Goal: Task Accomplishment & Management: Complete application form

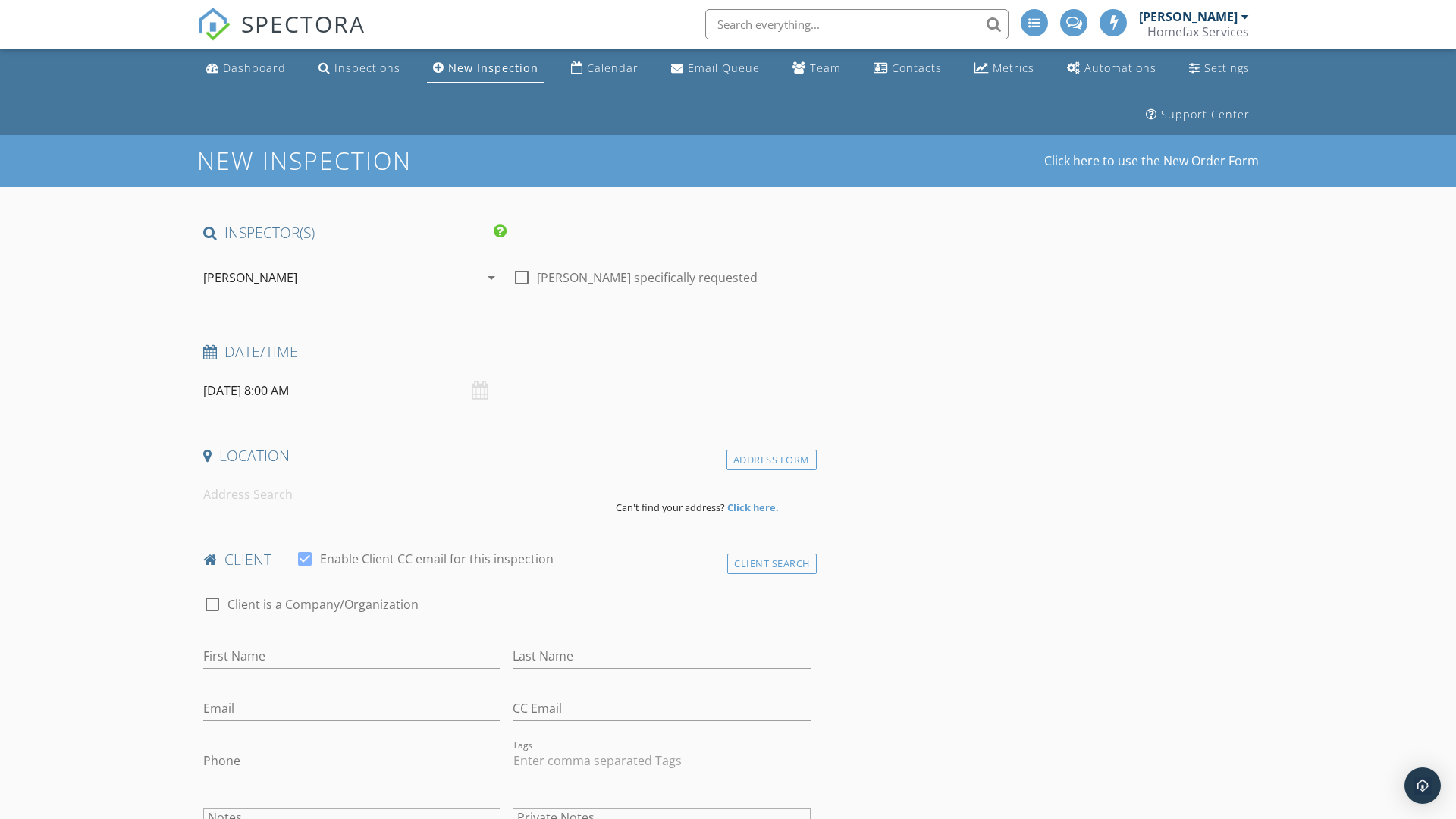
click at [352, 391] on input "09/30/2025 8:00 AM" at bounding box center [351, 391] width 297 height 37
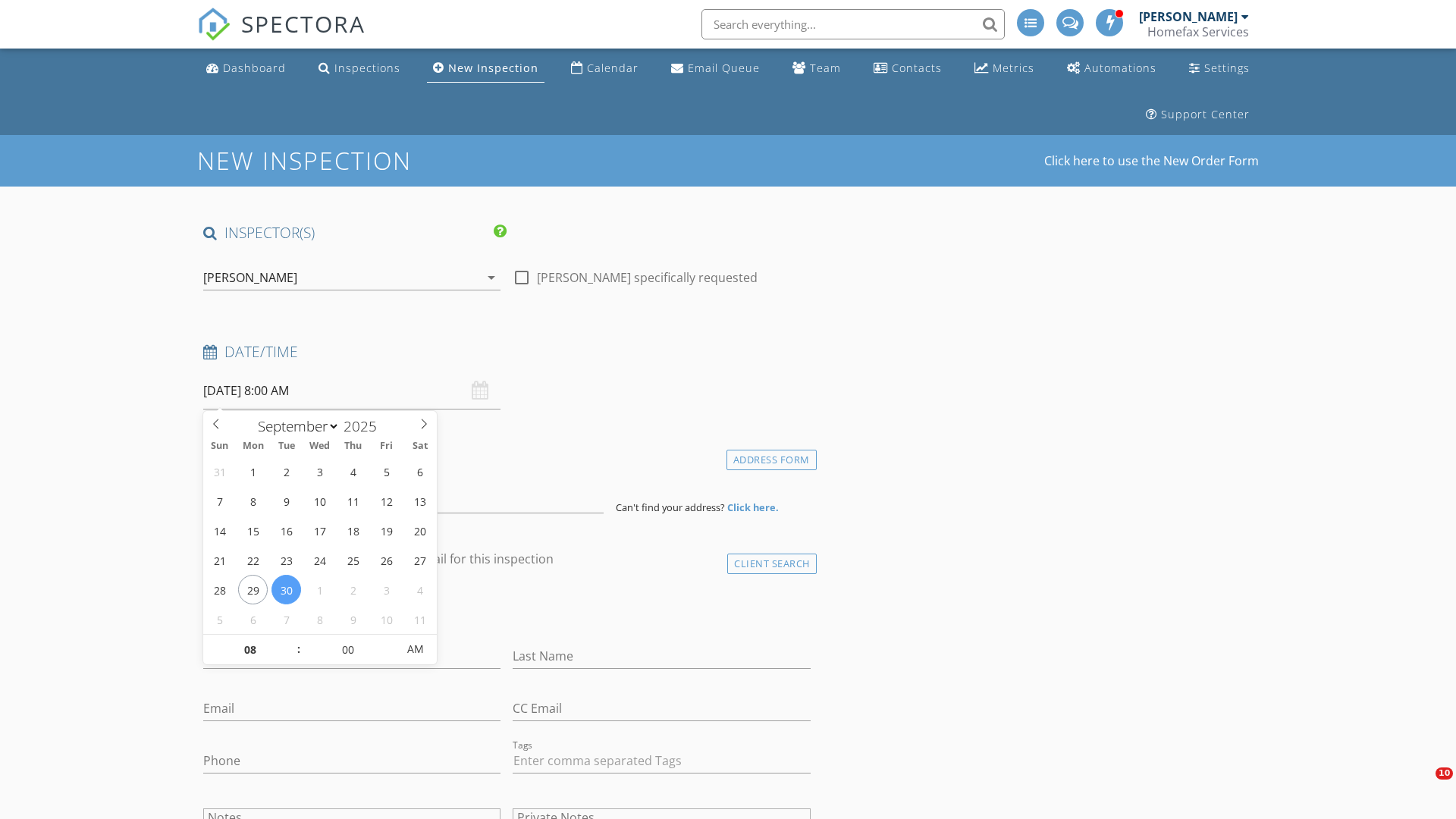
select select "9"
click at [366, 425] on input "2025" at bounding box center [365, 427] width 50 height 20
type input "2025"
type input "10/02/2025 8:00 AM"
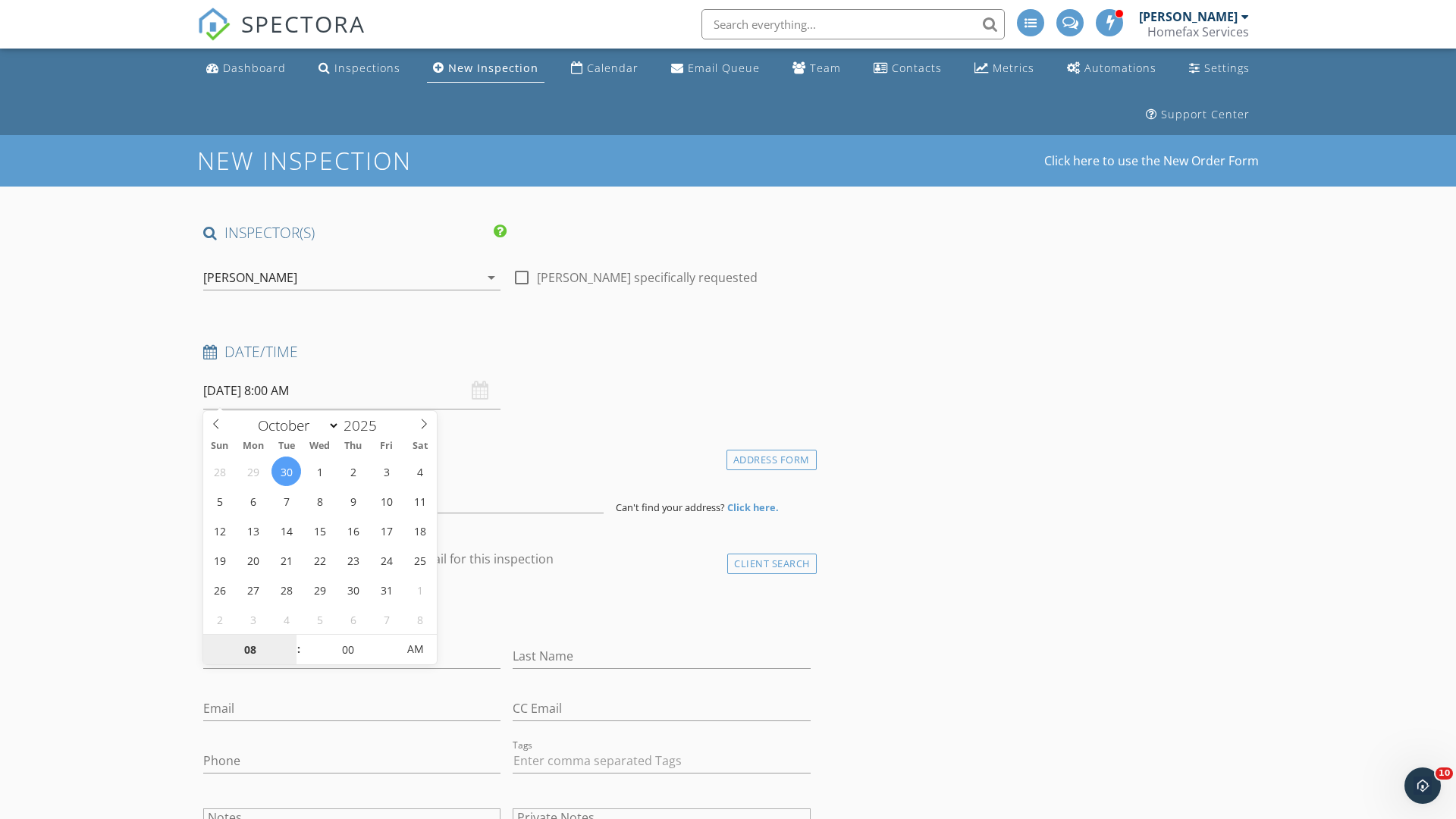
click at [249, 649] on input "08" at bounding box center [249, 649] width 94 height 31
click at [347, 649] on input "00" at bounding box center [347, 649] width 94 height 31
type input "01"
type input "10/02/2025 1:00 AM"
type input "00"
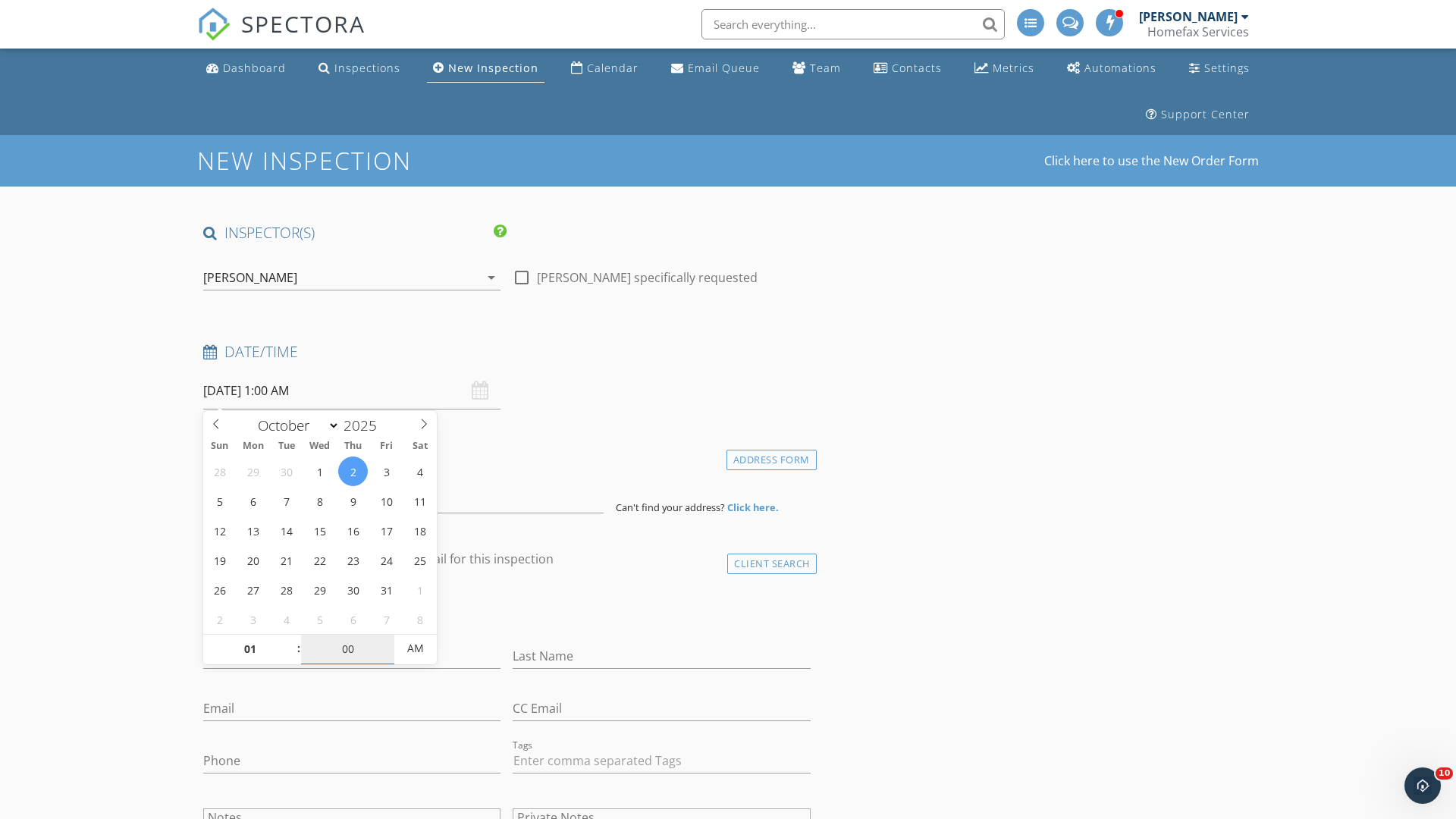
click at [416, 649] on span "AM" at bounding box center [415, 649] width 42 height 31
type input "[DATE] 1:00 PM"
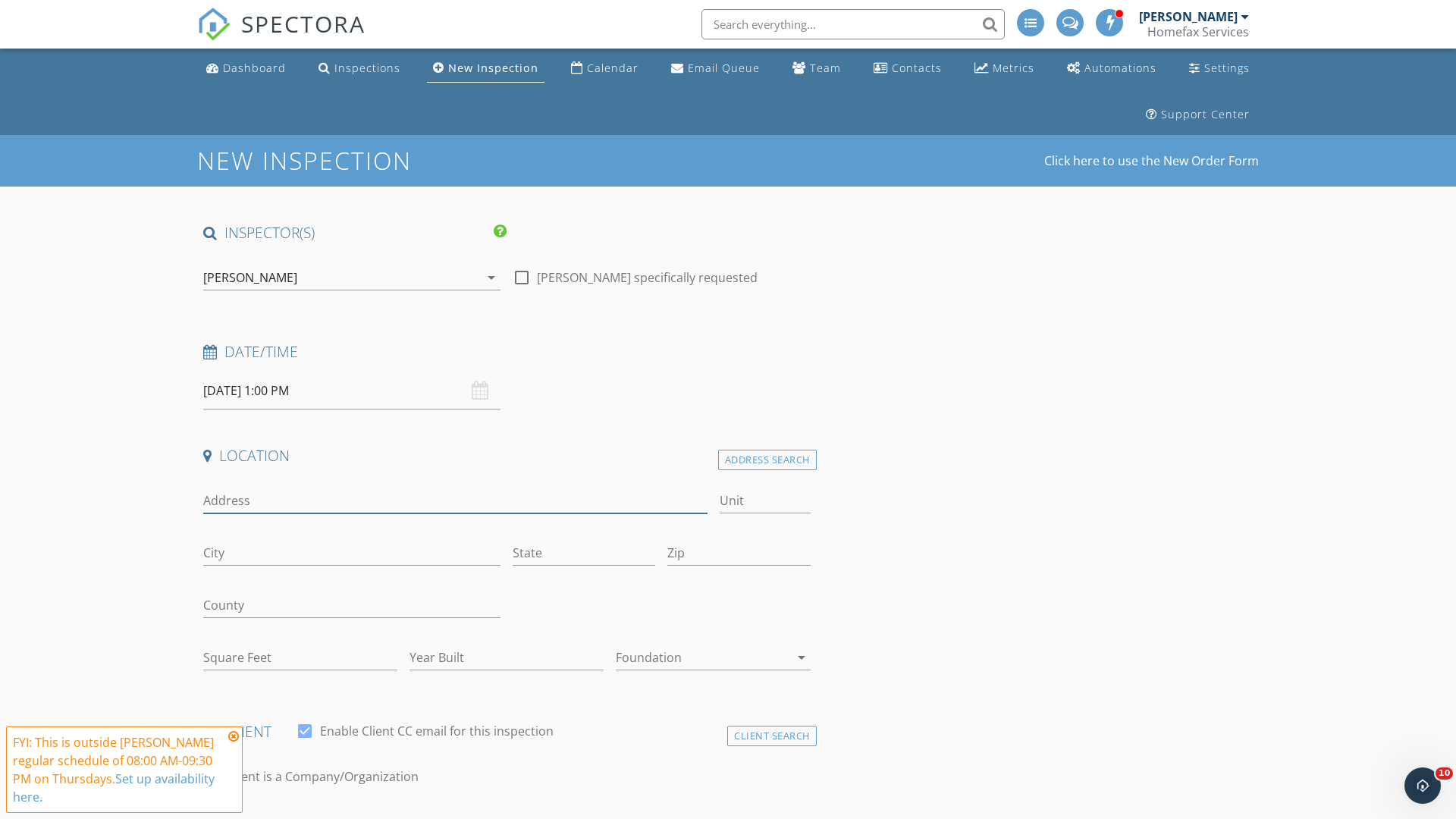
click at [455, 501] on input "Address" at bounding box center [455, 500] width 505 height 25
type input "[STREET_ADDRESS]"
click at [352, 553] on input "City" at bounding box center [351, 553] width 297 height 25
type input "Saint [PERSON_NAME]"
click at [584, 553] on input "State" at bounding box center [584, 553] width 143 height 25
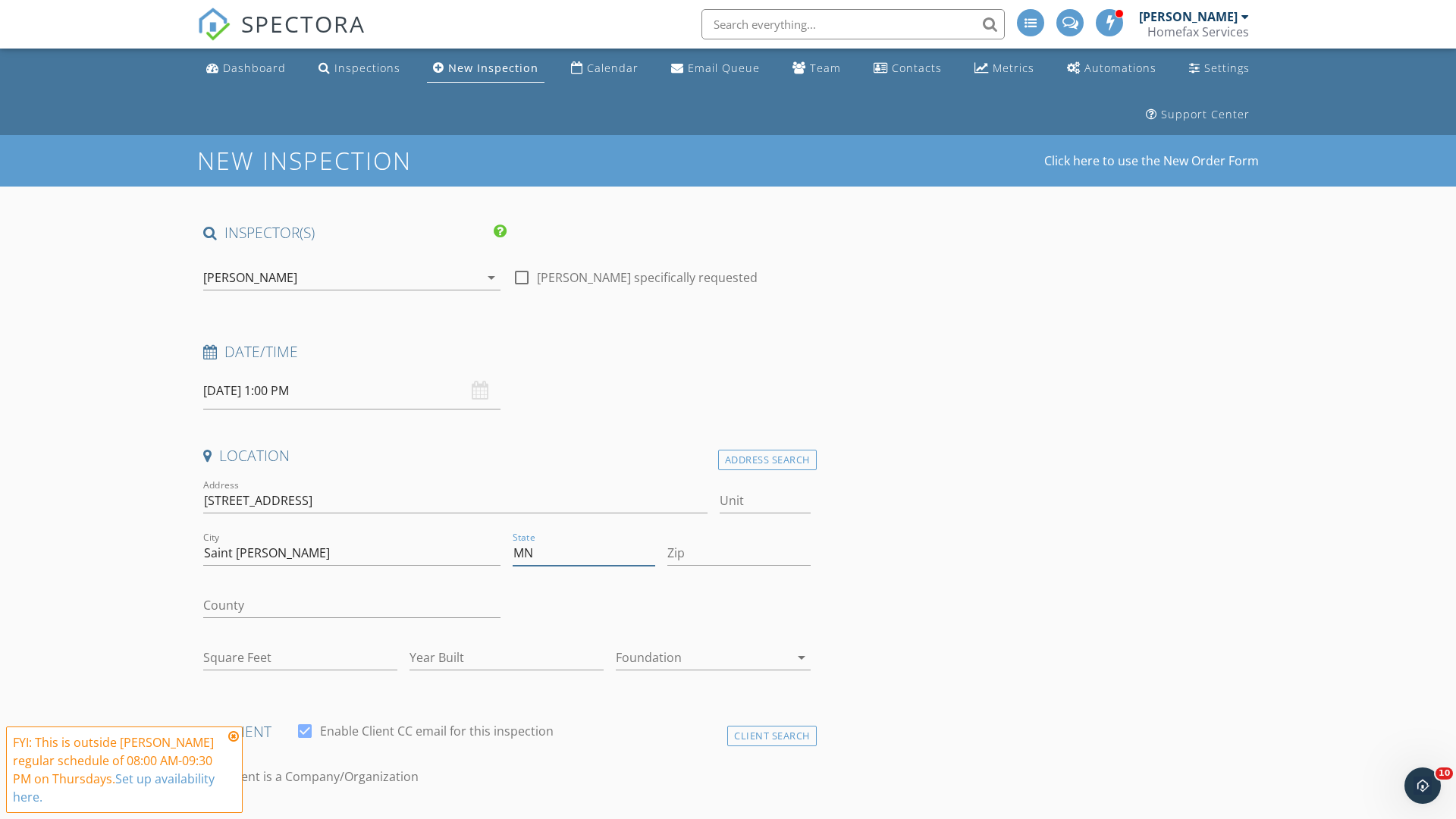
type input "MN"
click at [739, 553] on input "Zip" at bounding box center [739, 553] width 143 height 25
type input "55375"
click at [352, 816] on input "First Name" at bounding box center [351, 828] width 297 height 25
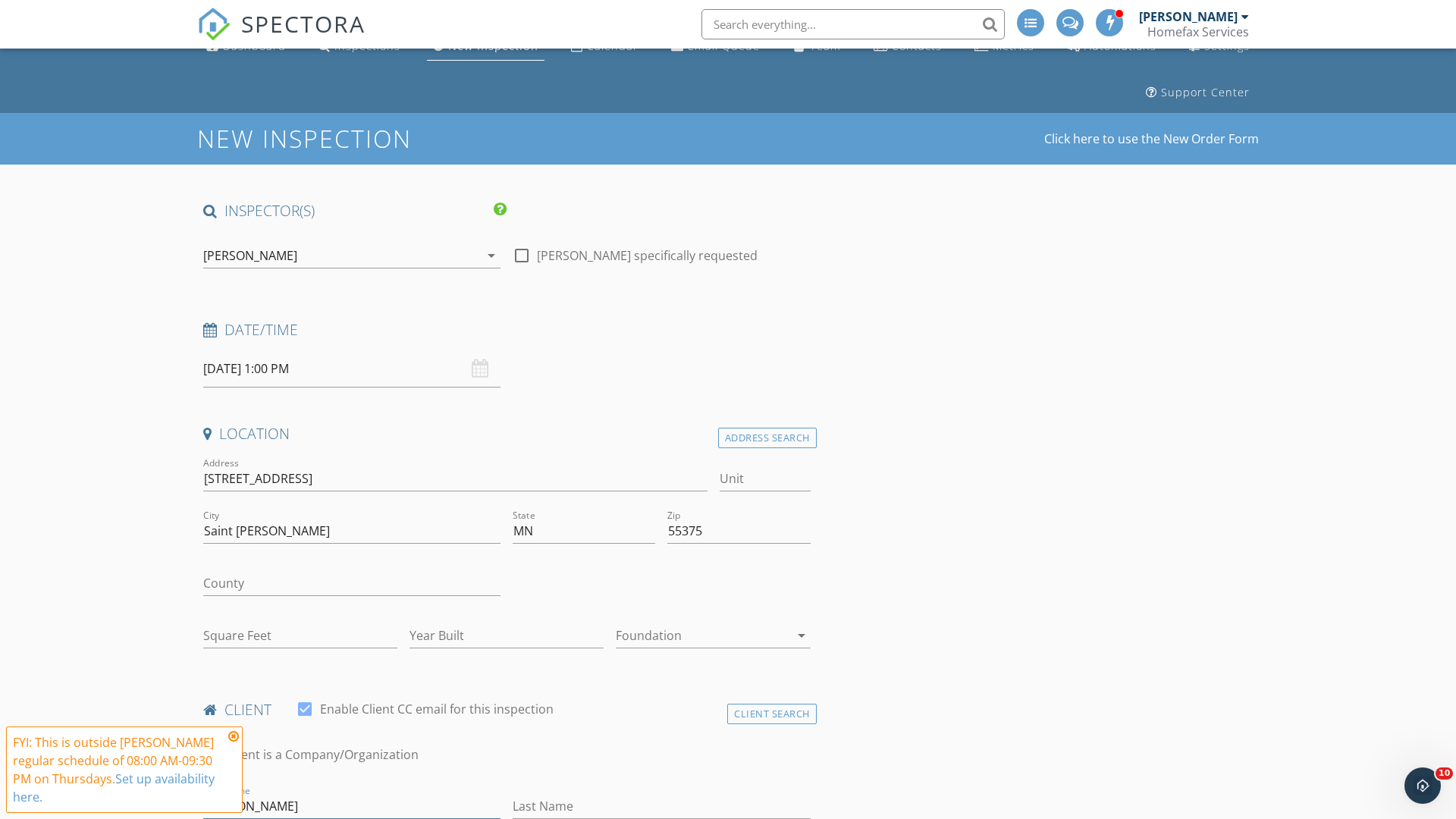
type input "[PERSON_NAME]"
click at [661, 807] on input "Last Name" at bounding box center [661, 806] width 297 height 25
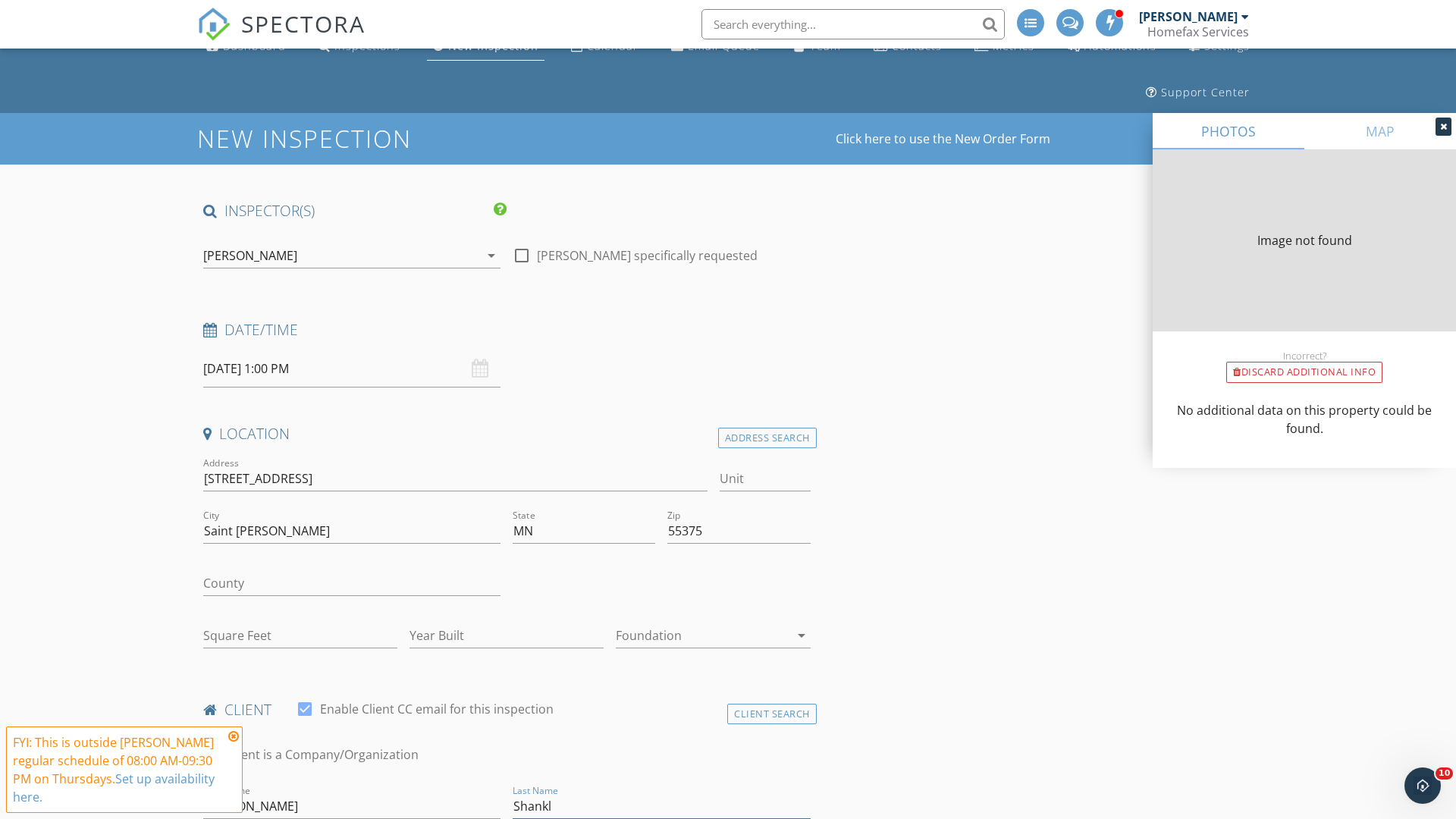
scroll to position [156, 0]
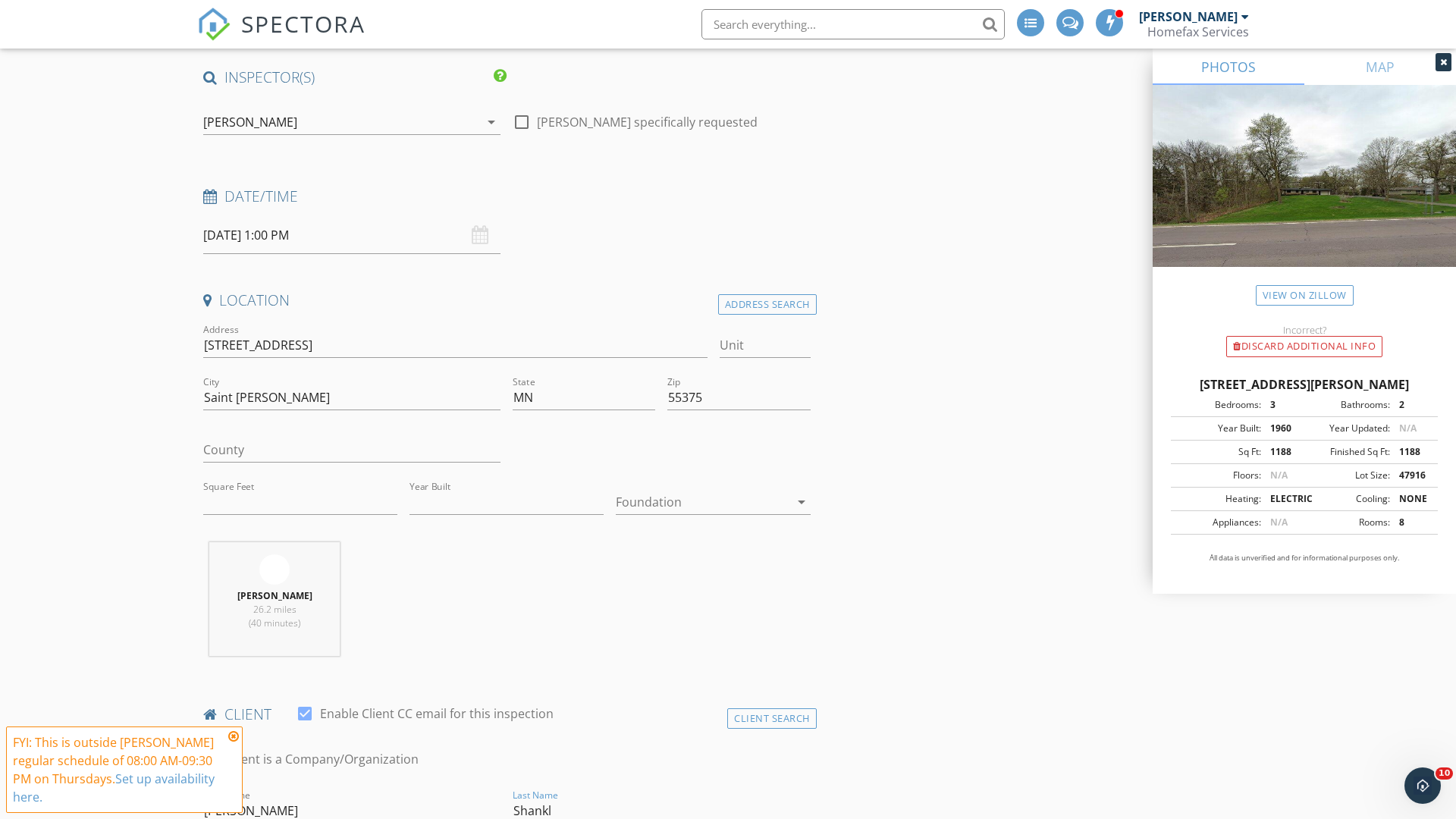
type input "Shankli"
type input "1188"
type input "1960"
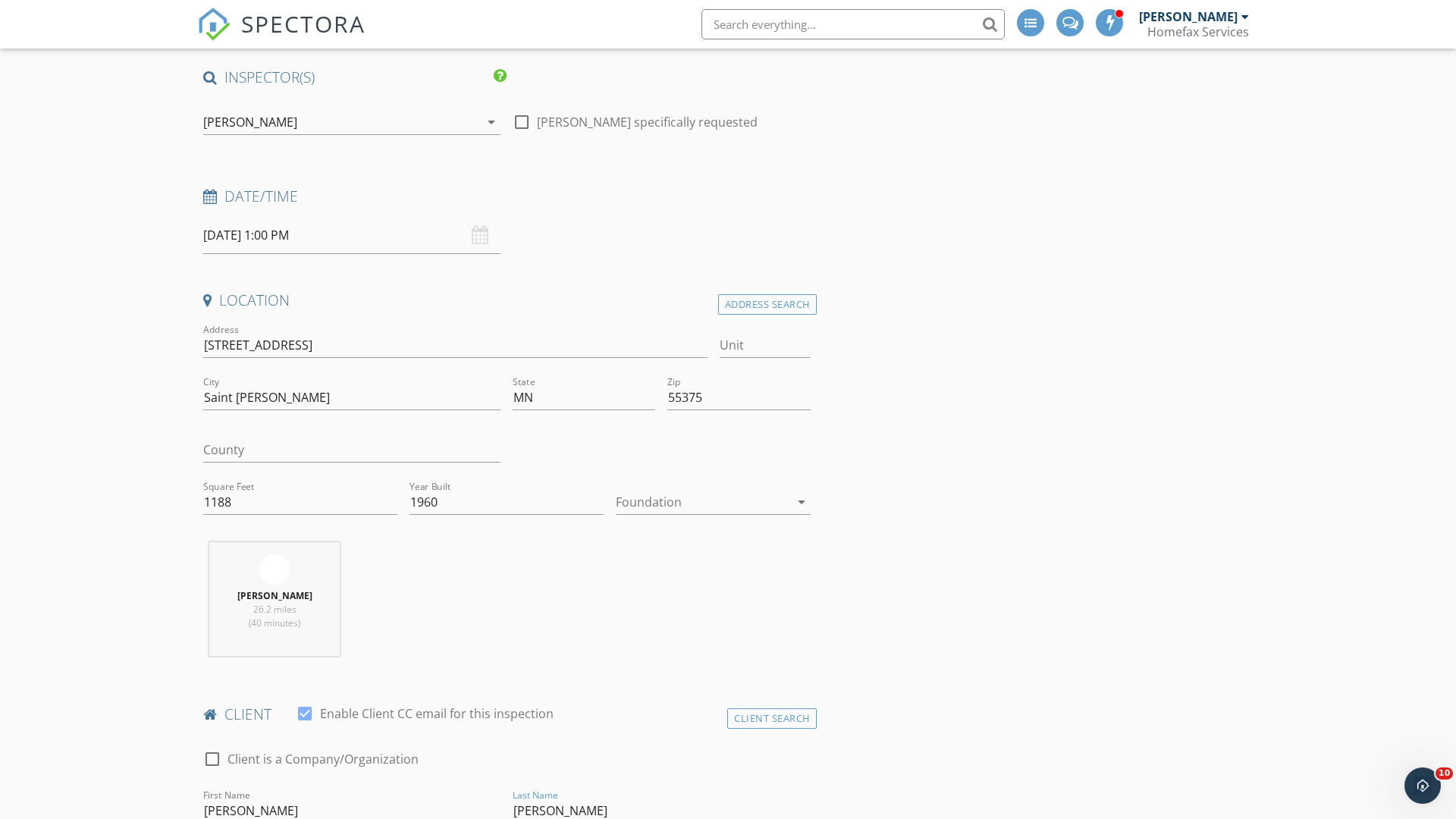
type input "[PERSON_NAME]"
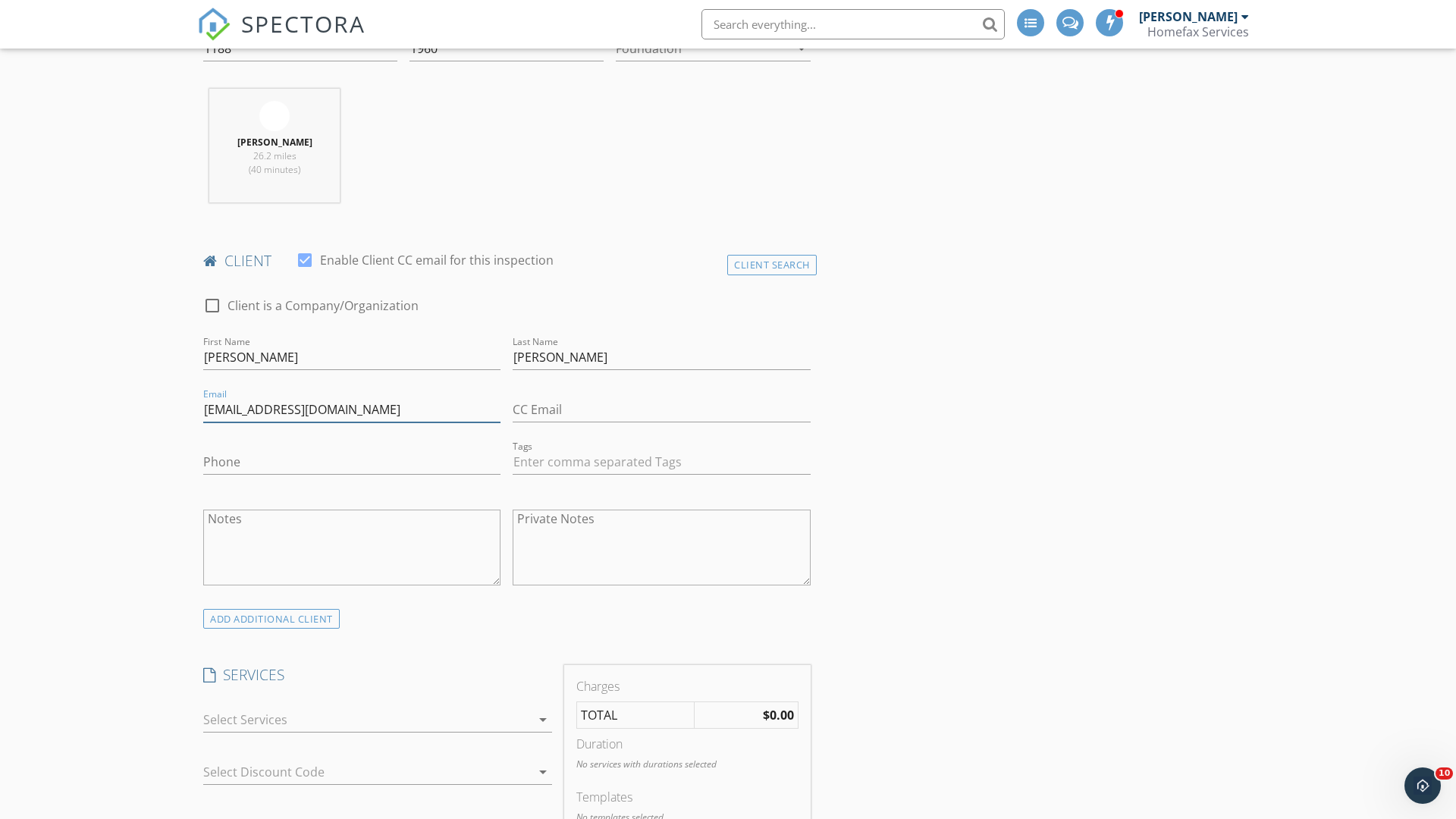
type input "[EMAIL_ADDRESS][DOMAIN_NAME]"
click at [352, 462] on input "Phone" at bounding box center [351, 462] width 297 height 25
type input "[PHONE_NUMBER]"
click at [367, 720] on div at bounding box center [367, 720] width 328 height 24
click at [394, 726] on div "General Home Inspection" at bounding box center [395, 725] width 291 height 31
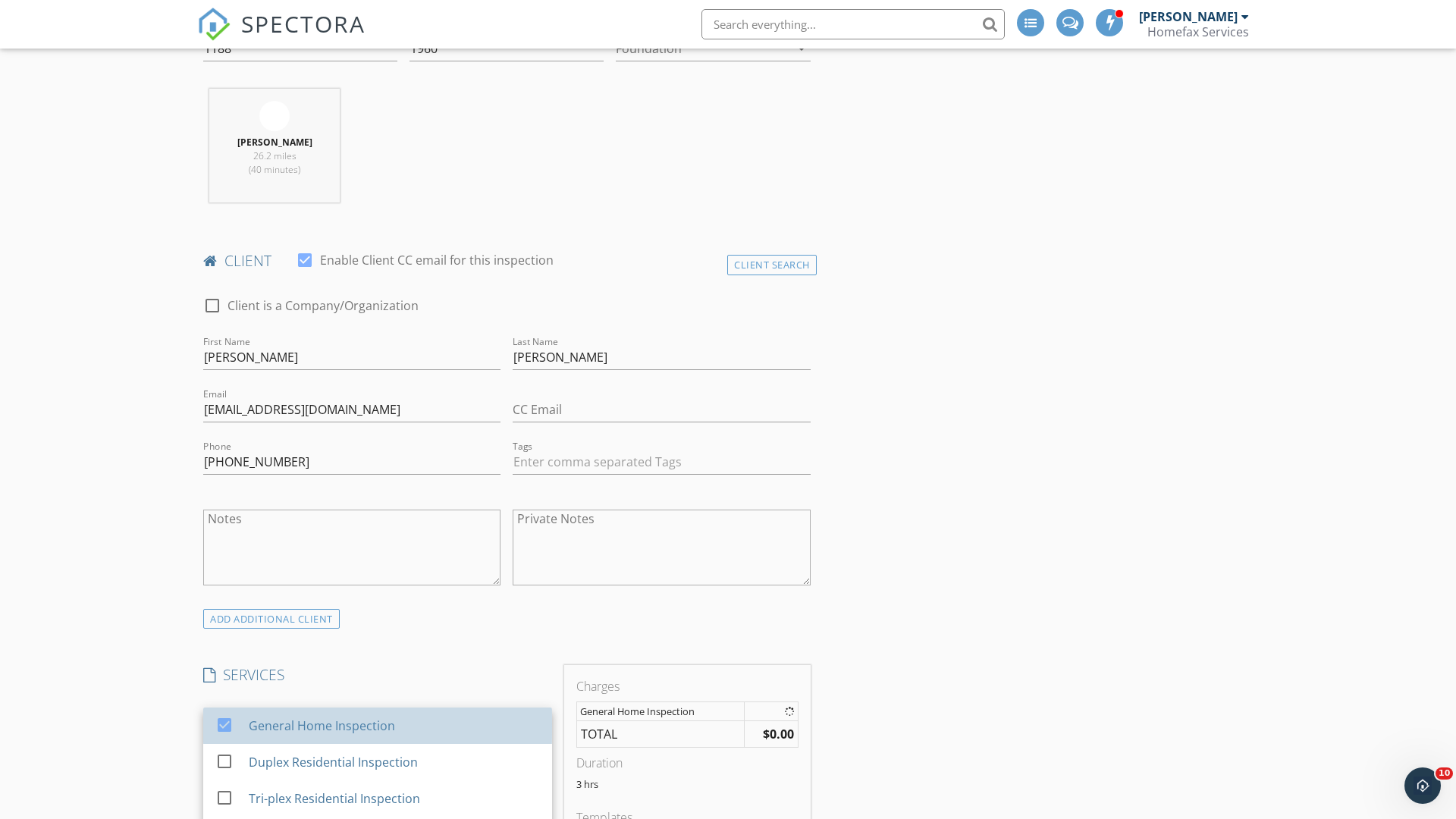
checkbox input "false"
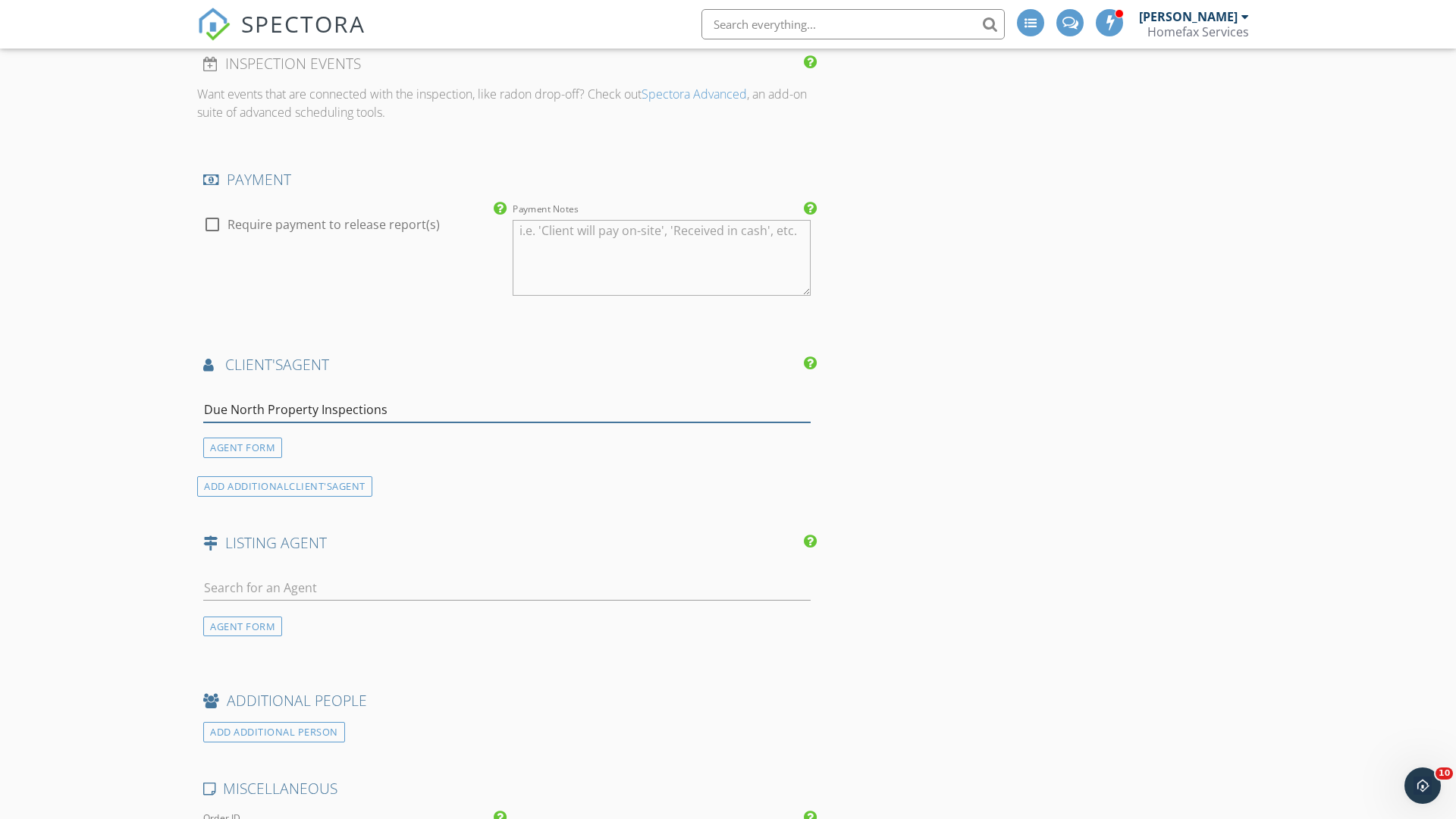
type input "Due North Property Inspections*"
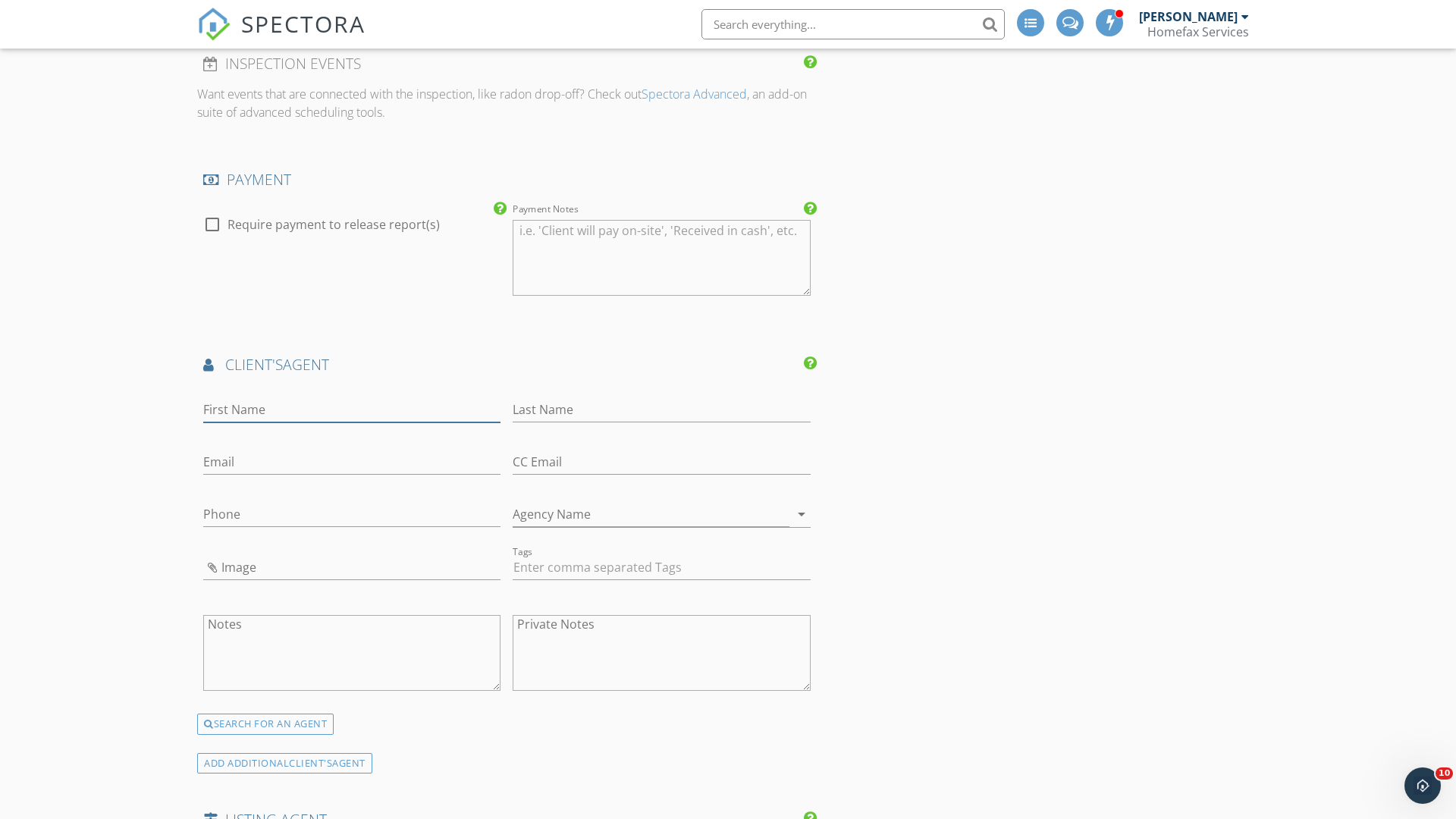
click at [352, 410] on input "First Name" at bounding box center [351, 410] width 297 height 25
type input "[PERSON_NAME]"
click at [661, 410] on input "text" at bounding box center [661, 410] width 297 height 25
type input "[PERSON_NAME]"
click at [352, 462] on input "text" at bounding box center [351, 462] width 297 height 25
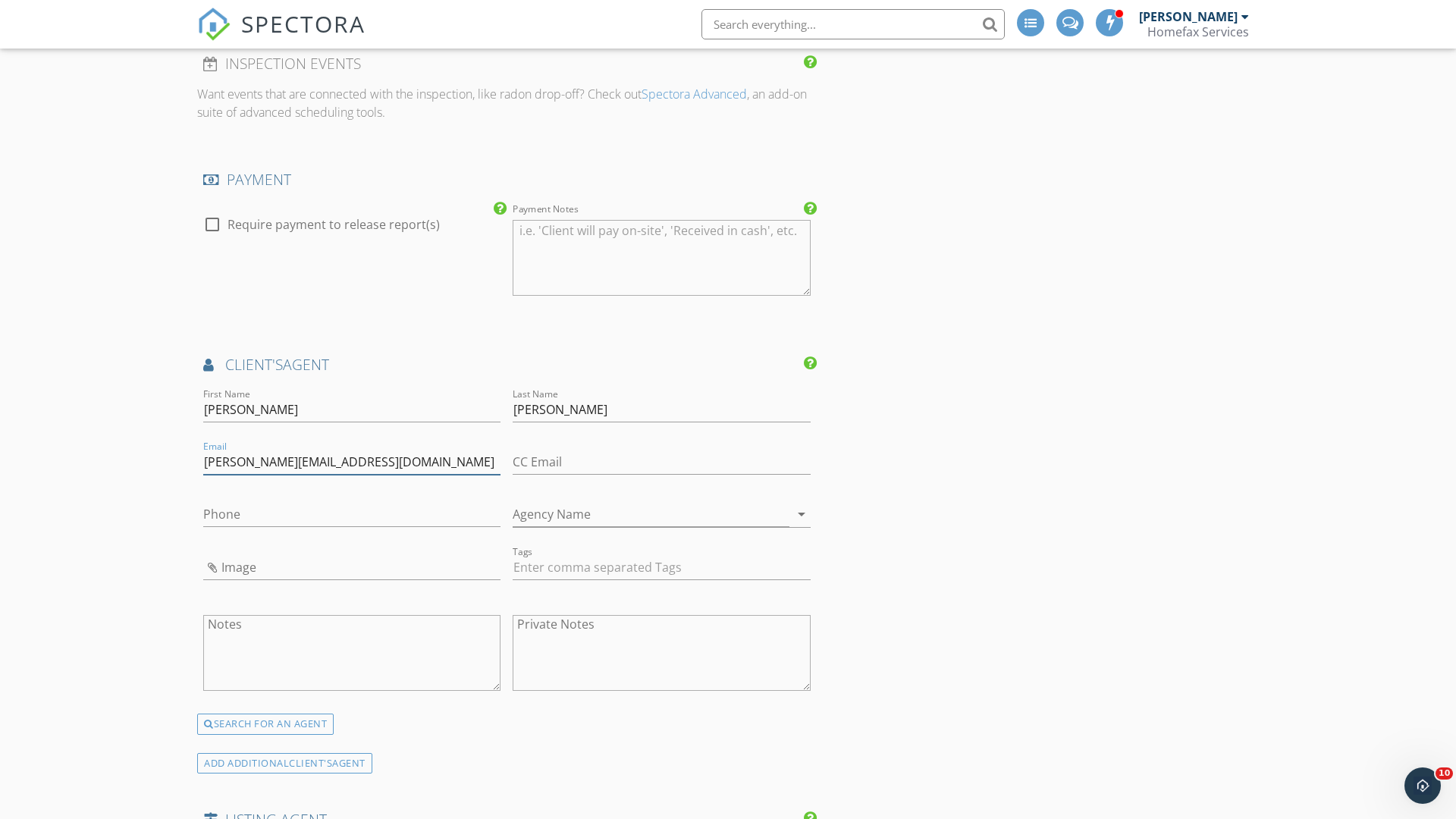
type input "[PERSON_NAME][EMAIL_ADDRESS][DOMAIN_NAME]"
click at [352, 514] on input "text" at bounding box center [351, 514] width 297 height 25
type input "[PHONE_NUMBER]"
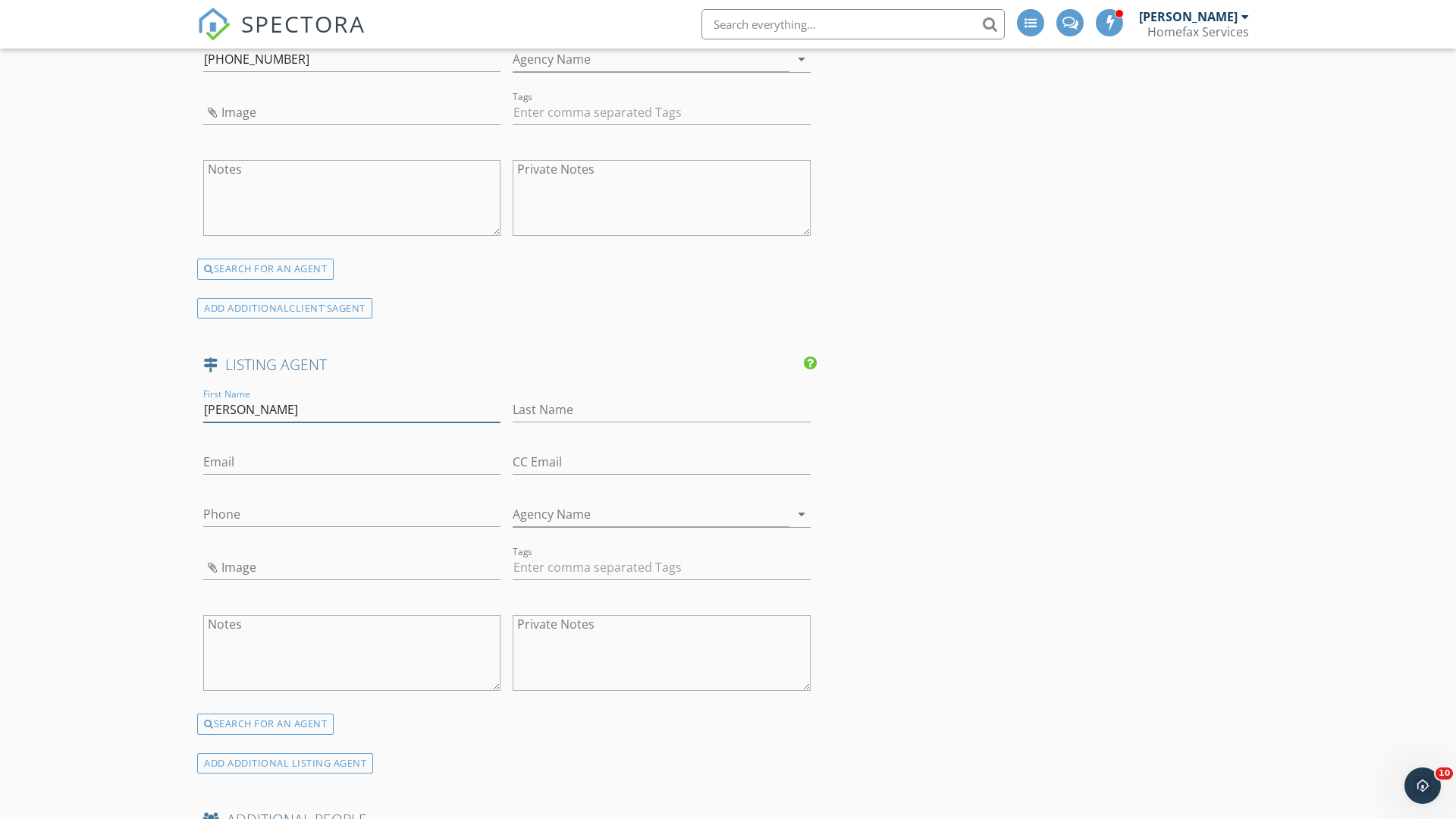
type input "Jeffrey"
click at [661, 410] on input "text" at bounding box center [661, 410] width 297 height 25
type input "Vanderlinde"
click at [352, 462] on input "text" at bounding box center [351, 462] width 297 height 25
type input "[PERSON_NAME][EMAIL_ADDRESS][DOMAIN_NAME]"
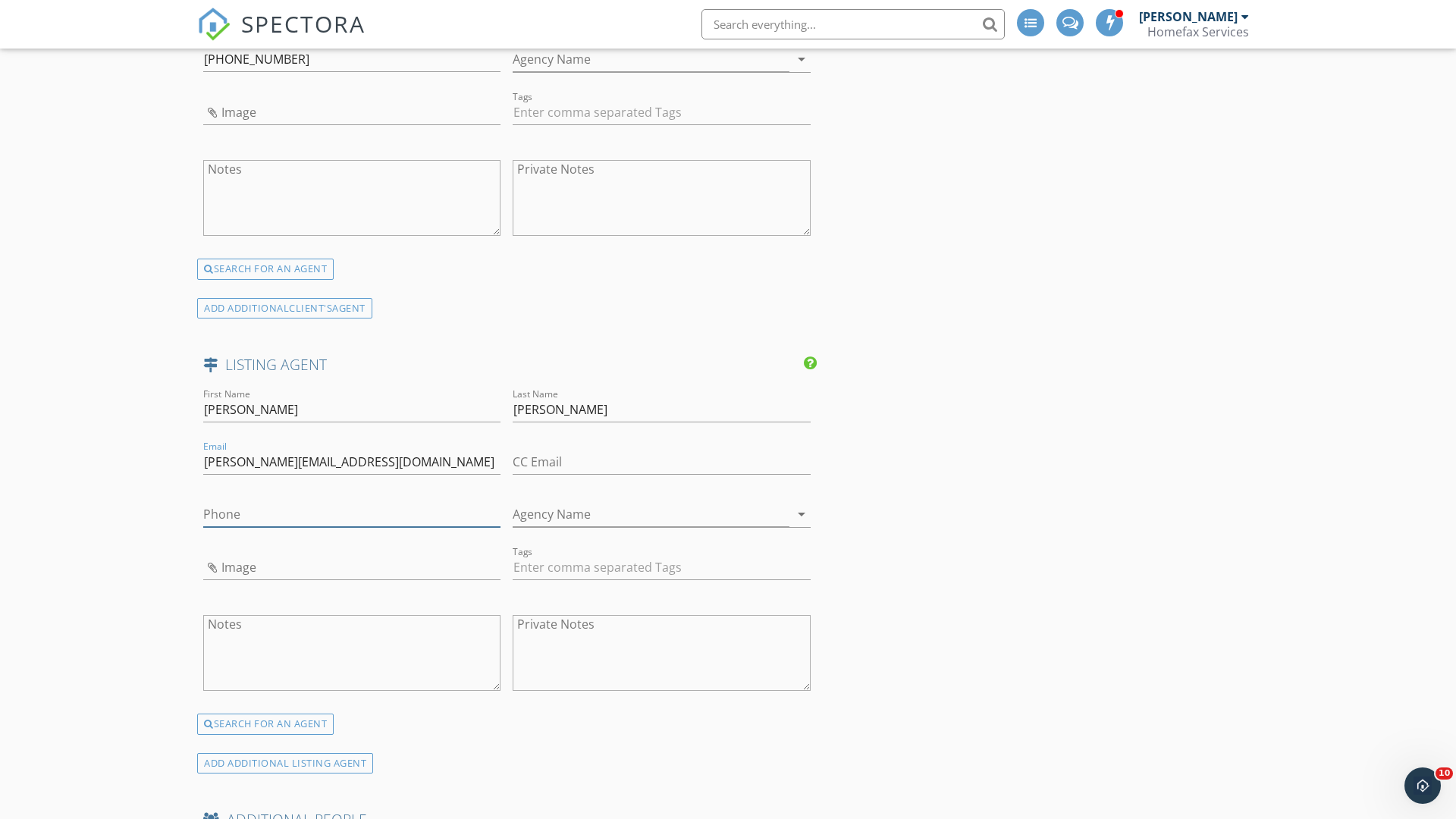
click at [352, 514] on input "text" at bounding box center [351, 514] width 297 height 25
type input "[PHONE_NUMBER]"
